Goal: Consume media (video, audio): Consume media (video, audio)

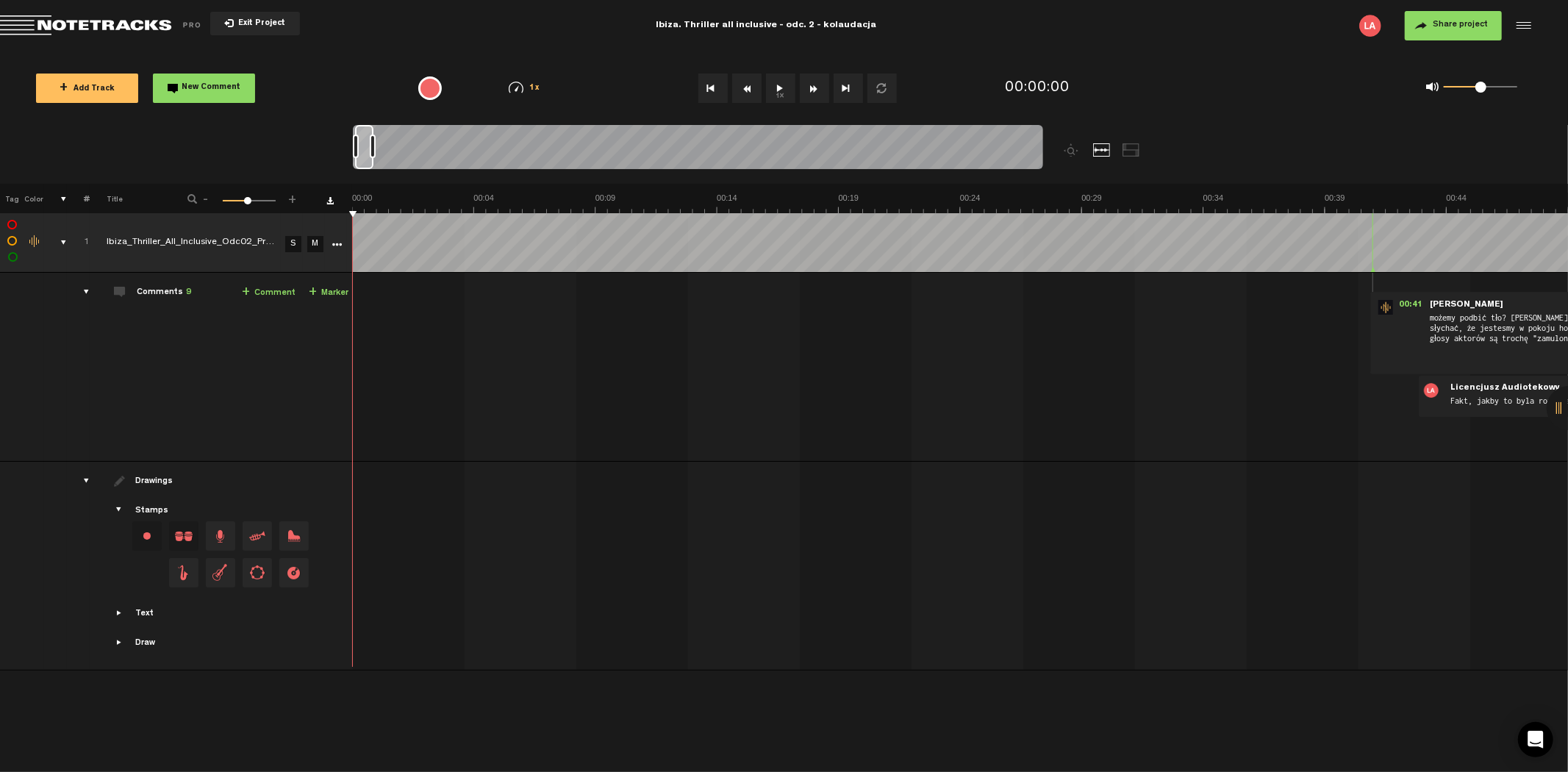
click at [775, 90] on button "1x" at bounding box center [780, 87] width 29 height 29
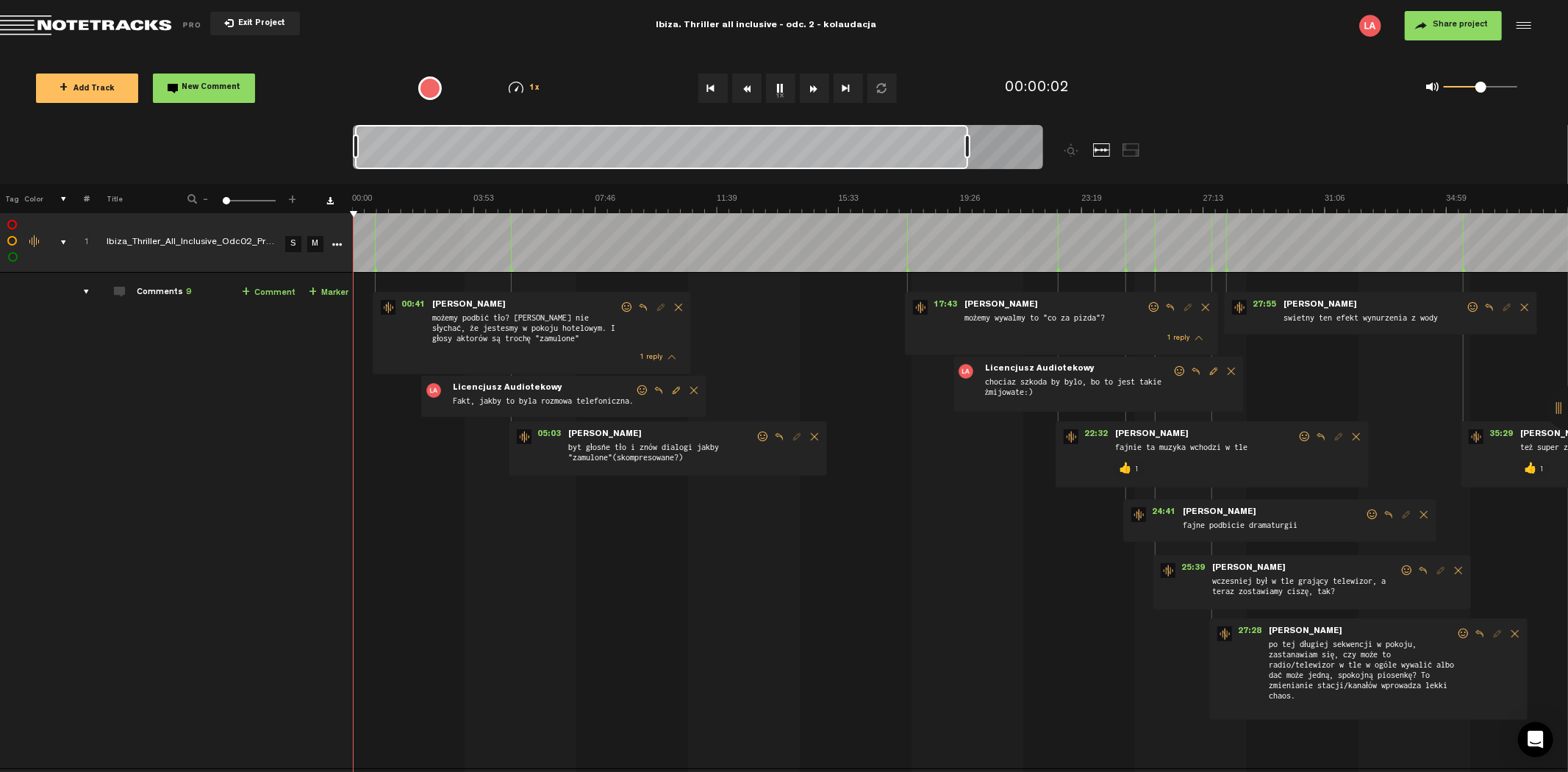
drag, startPoint x: 372, startPoint y: 147, endPoint x: 1061, endPoint y: 139, distance: 689.0
click at [1061, 139] on div at bounding box center [783, 154] width 862 height 59
drag, startPoint x: 1483, startPoint y: 88, endPoint x: 1507, endPoint y: 91, distance: 24.2
click at [1411, 91] on span at bounding box center [1507, 87] width 11 height 11
click at [813, 88] on button "Fast Forward" at bounding box center [814, 87] width 29 height 29
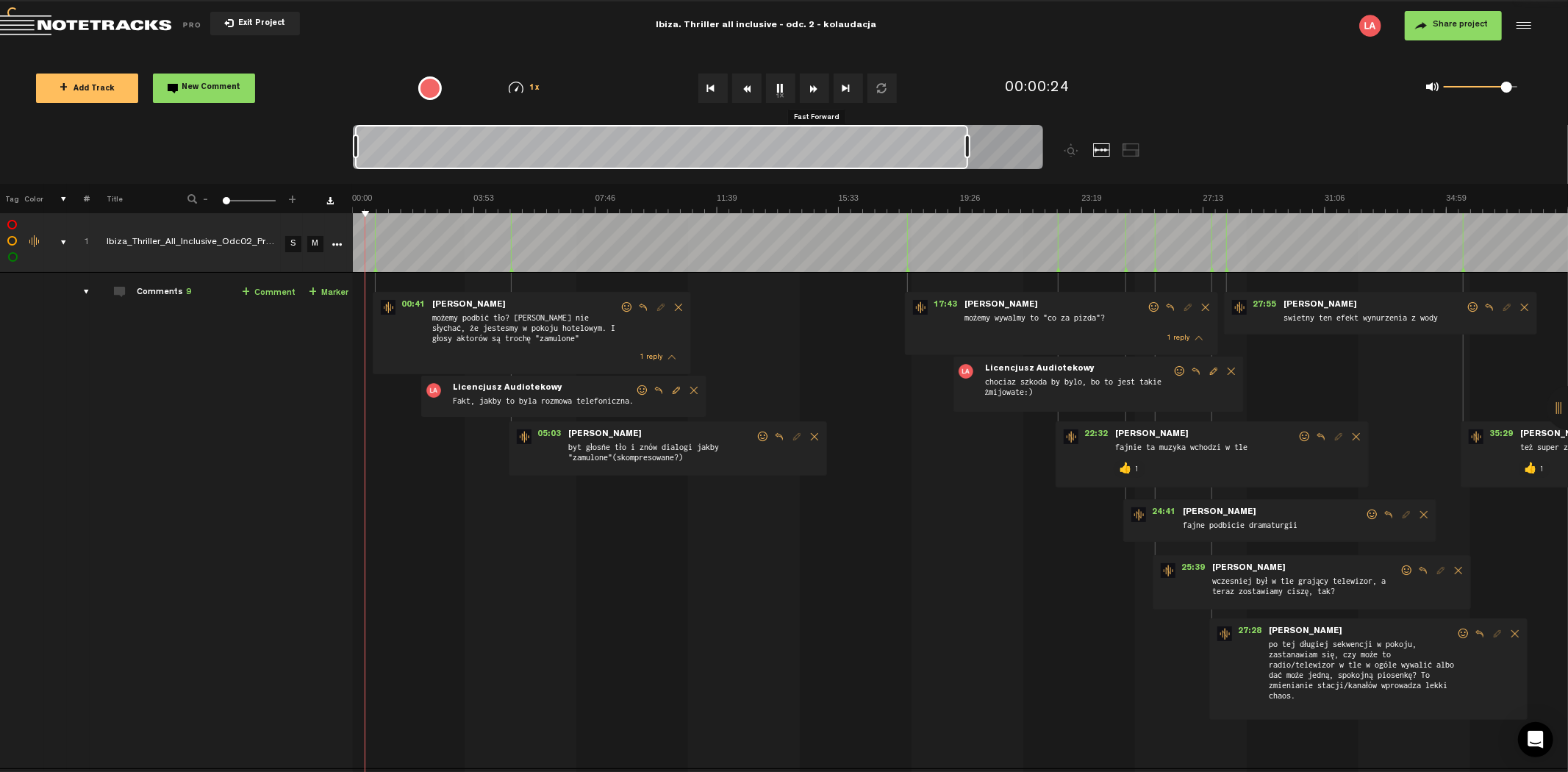
click at [813, 88] on button "Fast Forward" at bounding box center [814, 87] width 29 height 29
click at [782, 88] on button "1x" at bounding box center [780, 87] width 29 height 29
click at [743, 91] on button "Rewind" at bounding box center [746, 87] width 29 height 29
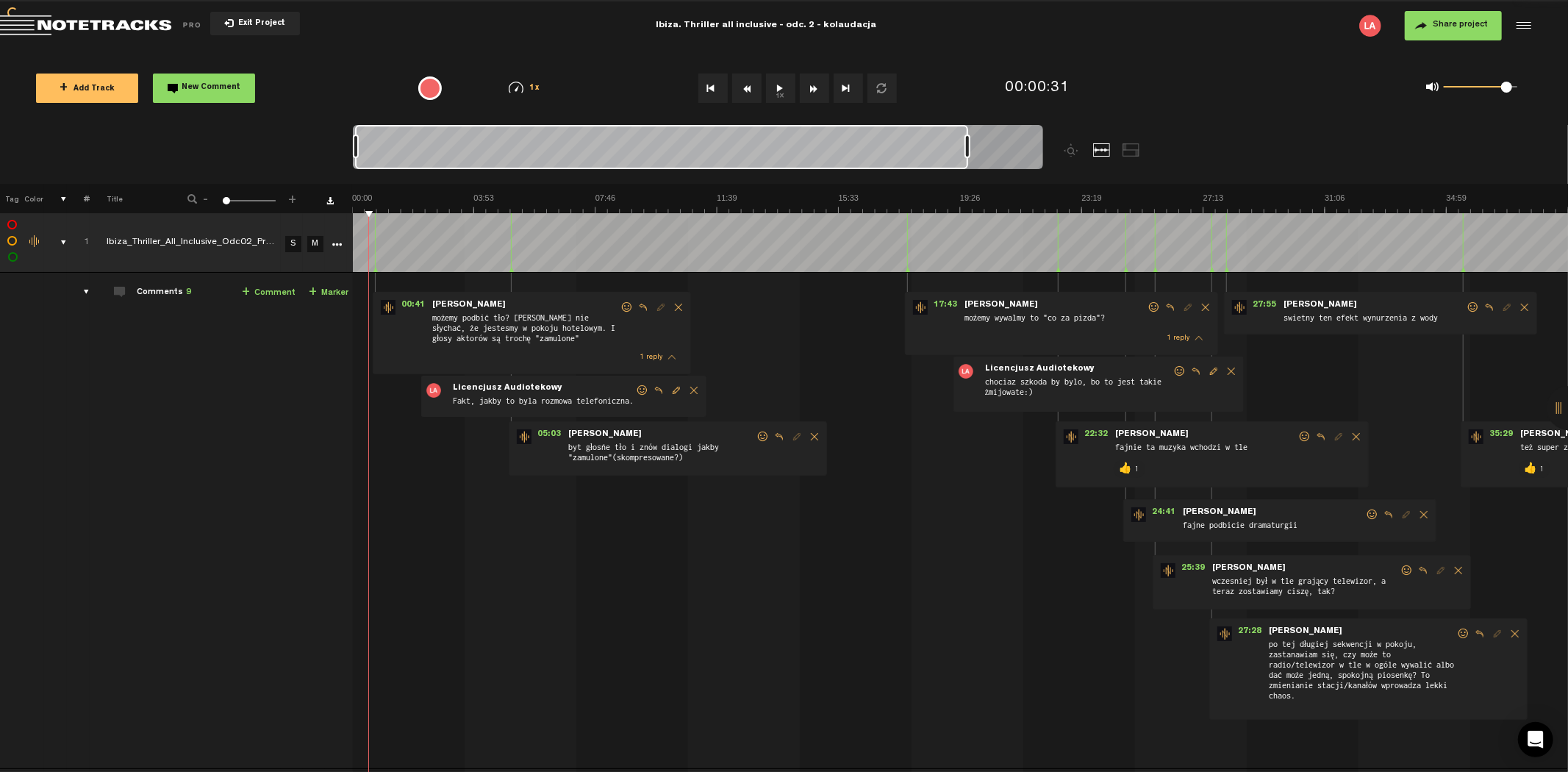
click at [781, 88] on button "1x" at bounding box center [780, 87] width 29 height 29
click at [782, 87] on button "1x" at bounding box center [780, 87] width 29 height 29
click at [745, 90] on button "Rewind" at bounding box center [746, 87] width 29 height 29
click at [784, 86] on button "1x" at bounding box center [780, 87] width 29 height 29
click at [711, 85] on button "Go to beginning" at bounding box center [712, 87] width 29 height 29
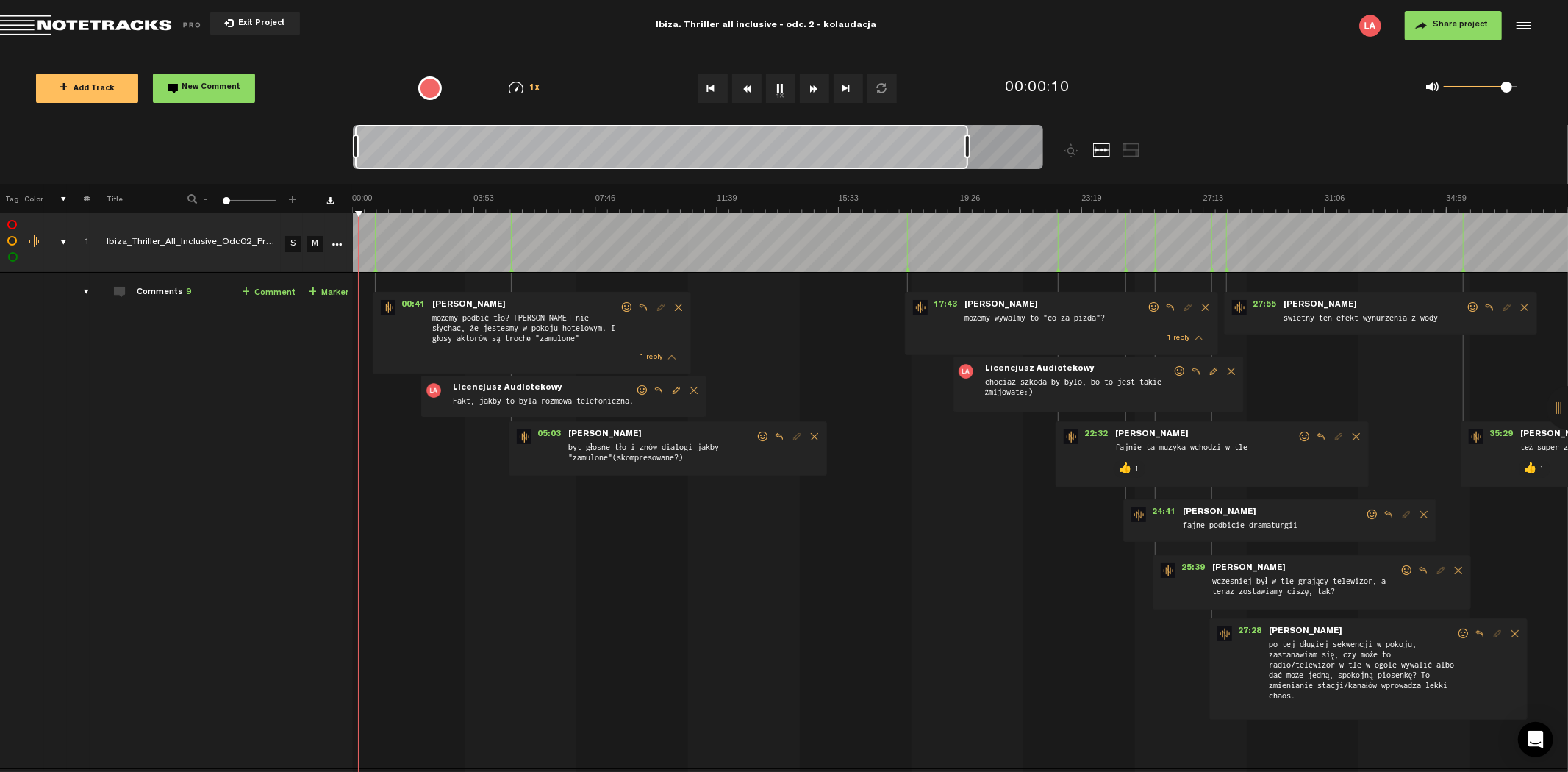
click at [778, 90] on button "1x" at bounding box center [780, 87] width 29 height 29
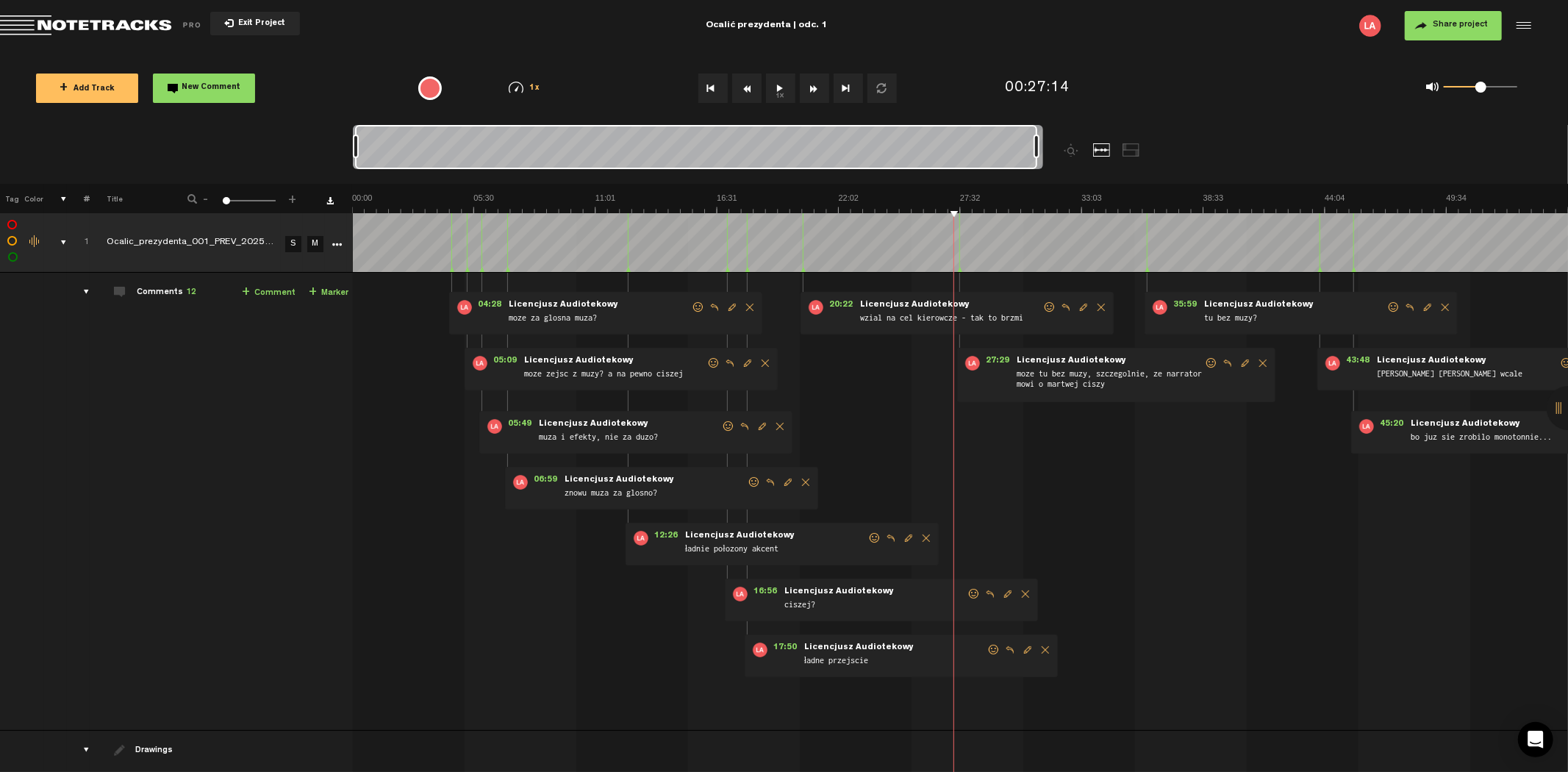
click at [782, 86] on button "1x" at bounding box center [780, 87] width 29 height 29
click at [716, 83] on button "Go to beginning" at bounding box center [712, 87] width 29 height 29
click at [808, 90] on button "Fast Forward" at bounding box center [814, 87] width 29 height 29
click at [775, 85] on button "1x" at bounding box center [780, 87] width 29 height 29
click at [272, 24] on span "Exit Project" at bounding box center [259, 24] width 51 height 8
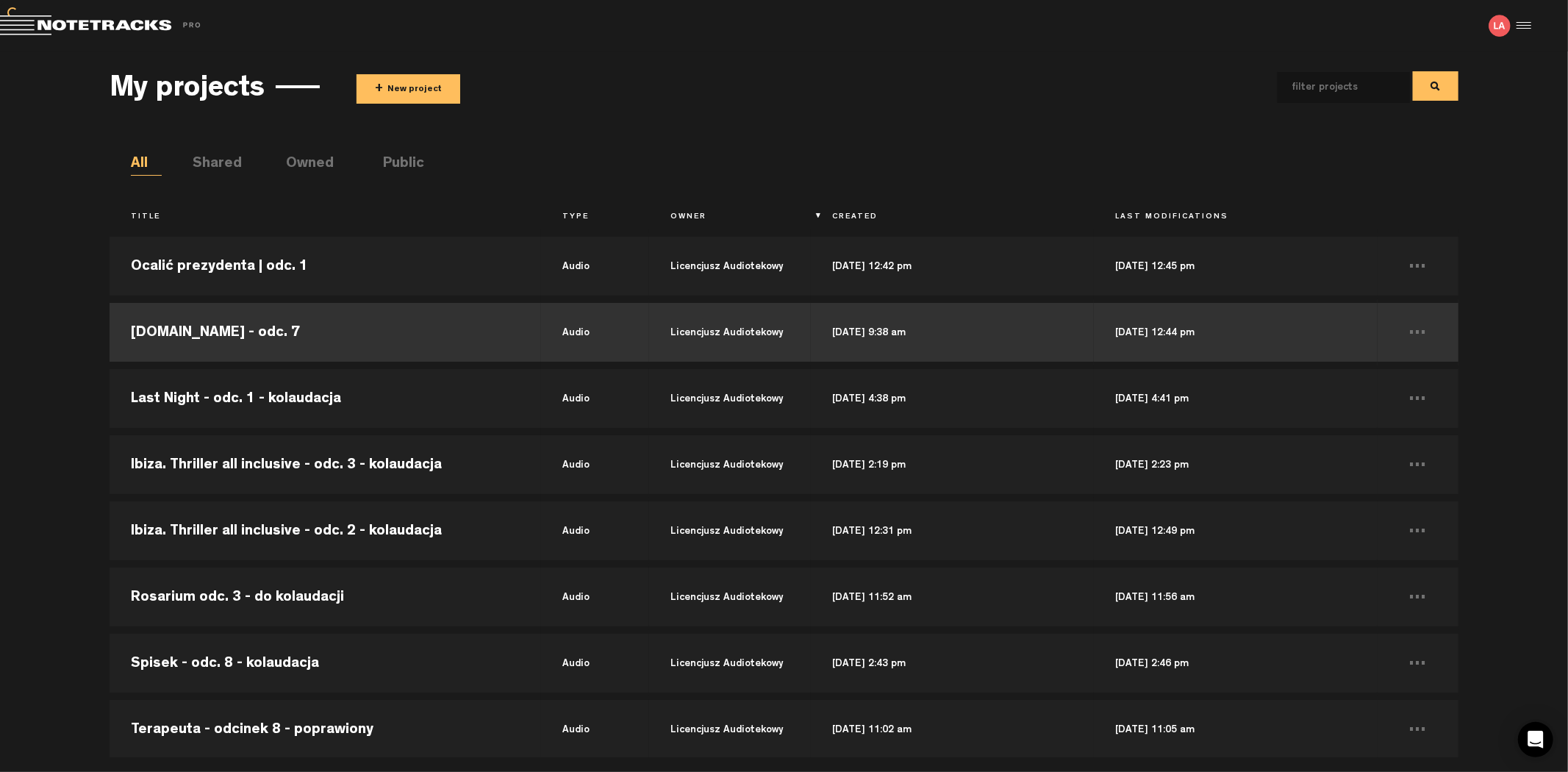
click at [333, 321] on td "wojna1942.pl - odc. 7" at bounding box center [325, 332] width 431 height 66
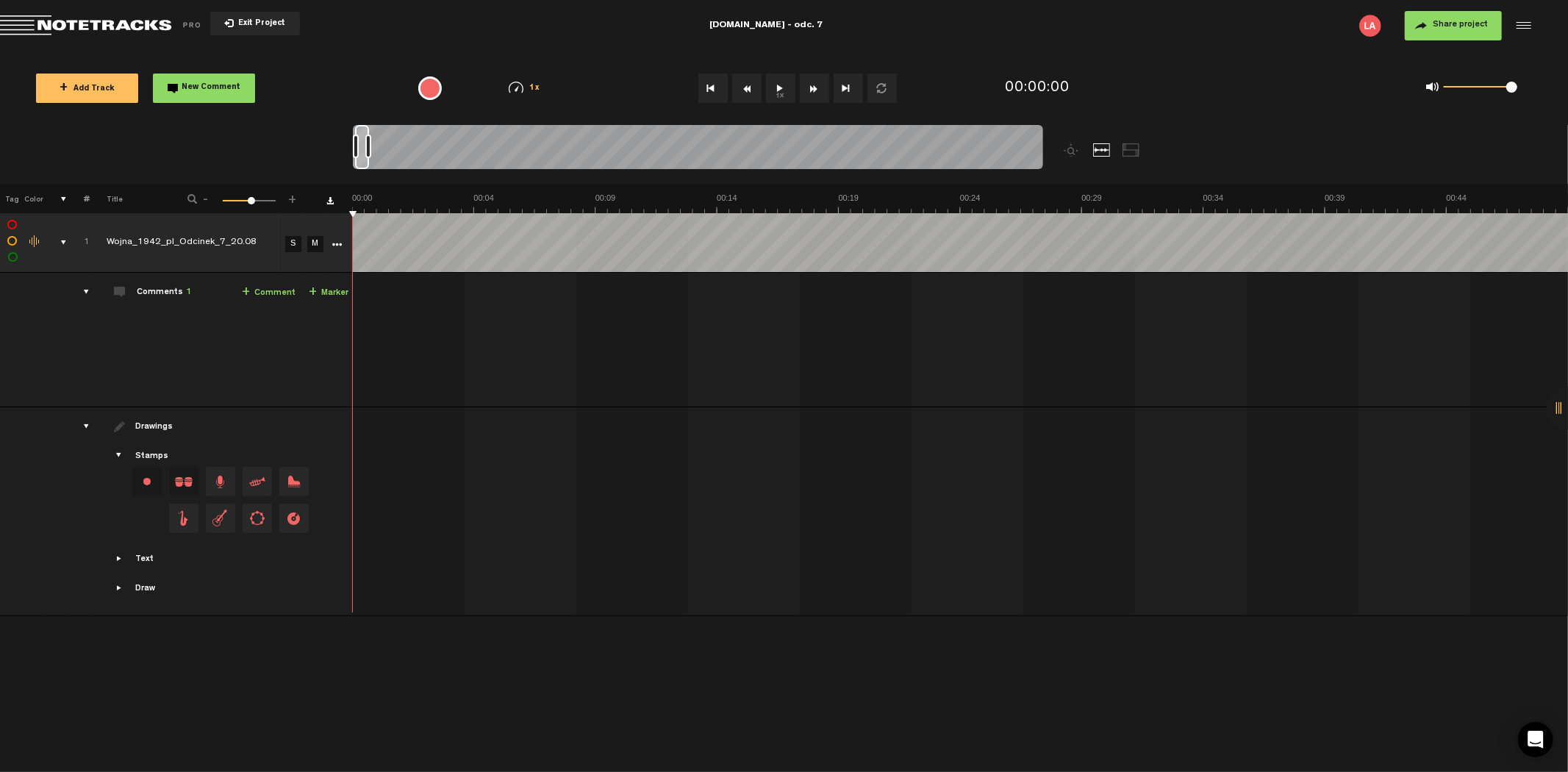
click at [776, 77] on button "1x" at bounding box center [780, 87] width 29 height 29
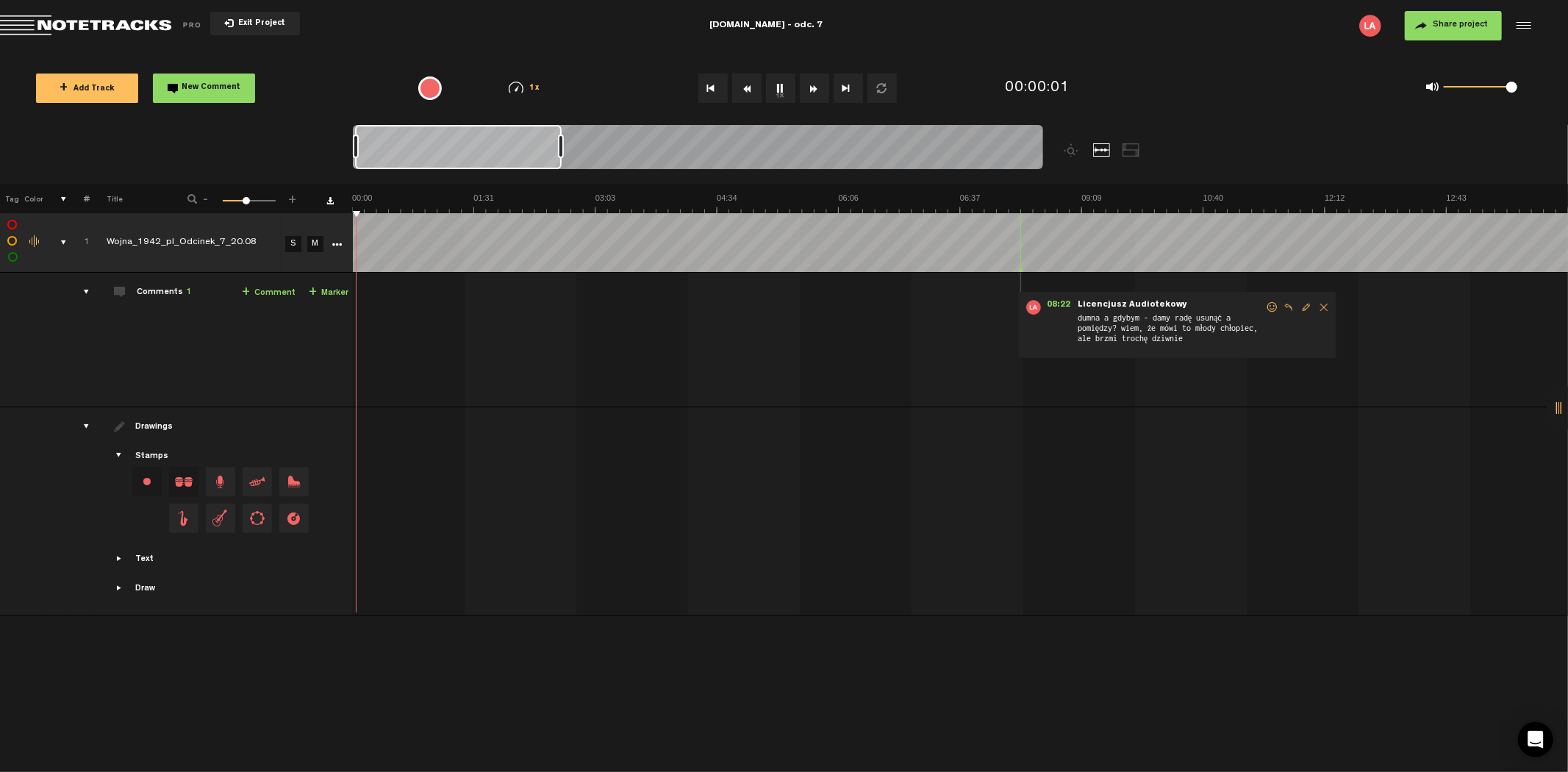
drag, startPoint x: 368, startPoint y: 140, endPoint x: 589, endPoint y: 124, distance: 221.6
click at [589, 51] on div "Loading... 100% + Add Track New Comment 1x 0.25x 0.5x 0.75x 1x 1.25x 1.5x 1.75x…" at bounding box center [784, 51] width 1568 height 0
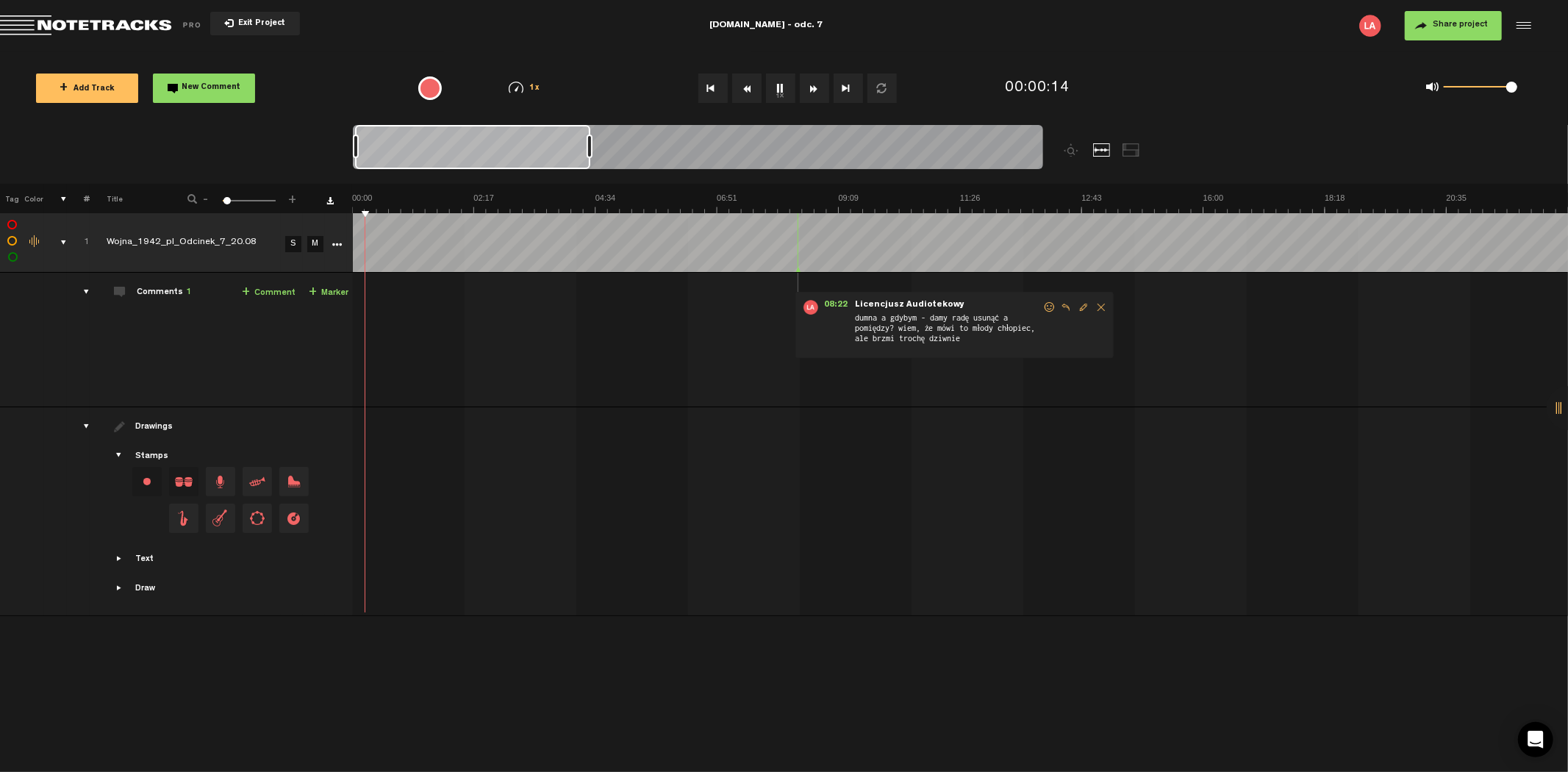
click at [775, 83] on button "1x" at bounding box center [780, 87] width 29 height 29
